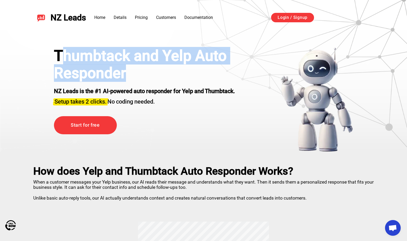
drag, startPoint x: 59, startPoint y: 53, endPoint x: 150, endPoint y: 75, distance: 93.6
click at [152, 75] on h1 "Thumbtack and Yelp Auto Responder" at bounding box center [158, 64] width 209 height 34
copy h1 "humbtack and Yelp Auto Responder"
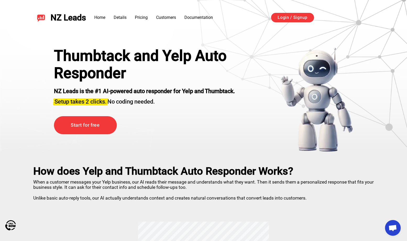
click at [206, 82] on div "NZ Leads is the #1 AI-powered auto responder for Yelp and Thumbtack. Setup take…" at bounding box center [158, 93] width 209 height 24
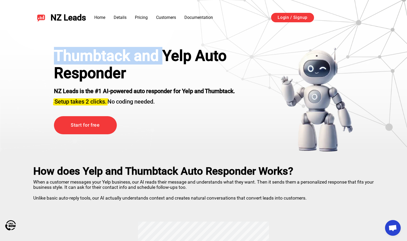
drag, startPoint x: 57, startPoint y: 53, endPoint x: 160, endPoint y: 54, distance: 103.4
click at [160, 54] on h1 "Thumbtack and Yelp Auto Responder" at bounding box center [158, 64] width 209 height 34
copy h1 "Thumbtack and"
click at [105, 60] on h1 "Thumbtack and Yelp Auto Responder" at bounding box center [158, 64] width 209 height 34
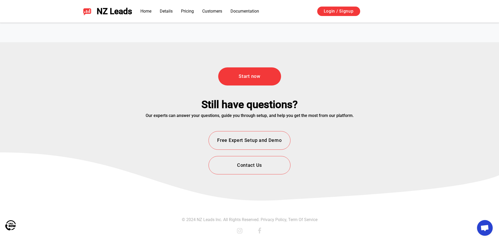
drag, startPoint x: 200, startPoint y: 106, endPoint x: 193, endPoint y: 230, distance: 124.8
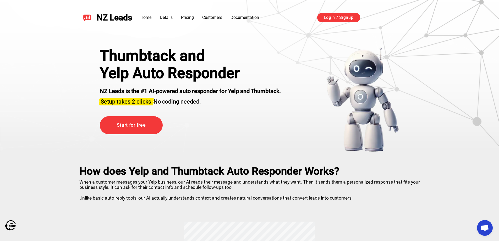
drag, startPoint x: 197, startPoint y: 213, endPoint x: 172, endPoint y: 1, distance: 213.5
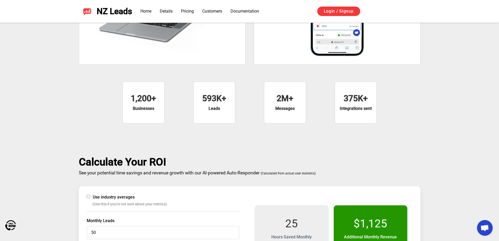
scroll to position [681, 0]
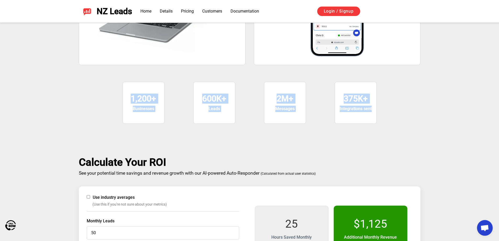
drag, startPoint x: 128, startPoint y: 96, endPoint x: 381, endPoint y: 110, distance: 253.0
click at [381, 110] on div "1,200+ Businesses 600K+ Leads 2M+ Messages 375K+ Integrations sent" at bounding box center [249, 102] width 341 height 74
copy div "1,200+ Businesses 600K+ Leads 2M+ Messages 375K+ Integrations sent"
click at [148, 96] on div "1,200+" at bounding box center [143, 100] width 25 height 12
